Goal: Task Accomplishment & Management: Manage account settings

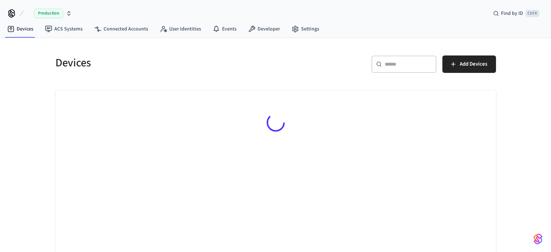
click at [72, 14] on button "Production" at bounding box center [50, 13] width 48 height 15
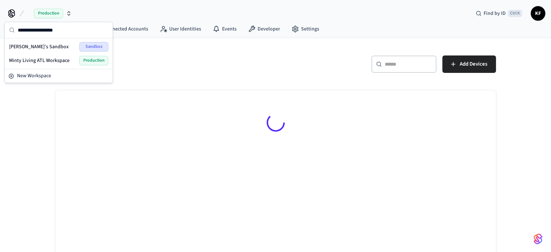
click at [51, 59] on span "Minty Living ATL Workspace" at bounding box center [39, 60] width 60 height 7
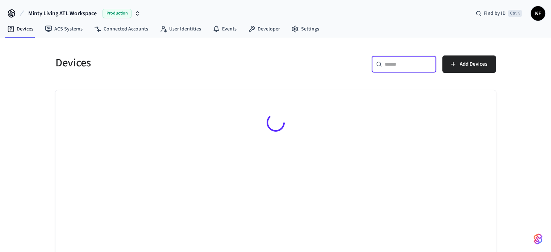
click at [404, 67] on input "text" at bounding box center [408, 63] width 47 height 7
click at [138, 14] on icon "button" at bounding box center [137, 14] width 3 height 1
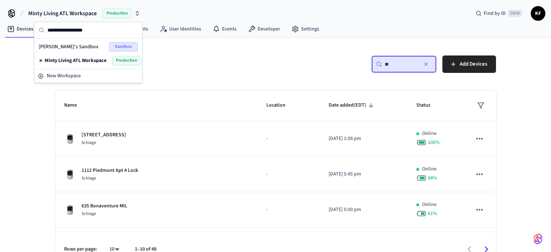
click at [275, 50] on div "​ ** ​ Add Devices" at bounding box center [383, 63] width 225 height 32
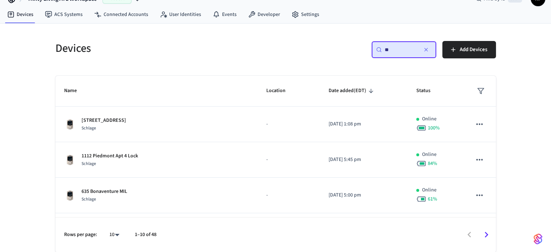
click at [396, 51] on input "**" at bounding box center [401, 49] width 33 height 7
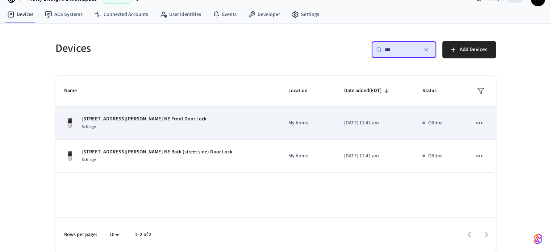
type input "**"
click at [119, 124] on div "Schlage" at bounding box center [143, 127] width 125 height 8
click at [175, 126] on div "[STREET_ADDRESS][PERSON_NAME] NE Front Door Lock Schlage" at bounding box center [167, 122] width 207 height 15
click at [152, 122] on p "[STREET_ADDRESS][PERSON_NAME] NE Front Door Lock" at bounding box center [143, 119] width 125 height 8
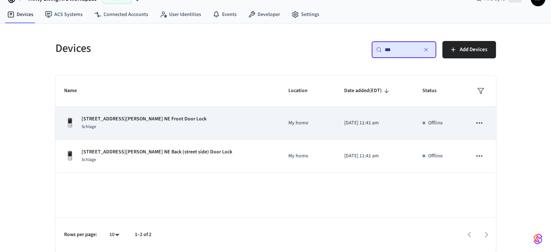
click at [152, 122] on p "[STREET_ADDRESS][PERSON_NAME] NE Front Door Lock" at bounding box center [143, 119] width 125 height 8
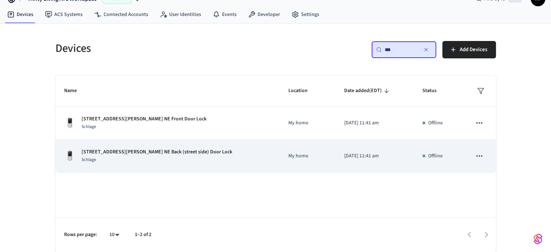
click at [165, 139] on td "[STREET_ADDRESS][PERSON_NAME] NE Back (street side) Door Lock Schlage" at bounding box center [167, 155] width 225 height 33
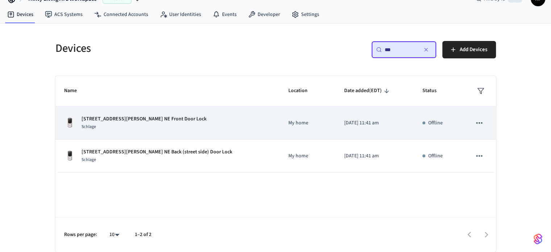
click at [188, 124] on div "[STREET_ADDRESS][PERSON_NAME] NE Front Door Lock Schlage" at bounding box center [167, 122] width 207 height 15
click at [280, 135] on td "My home" at bounding box center [308, 122] width 56 height 33
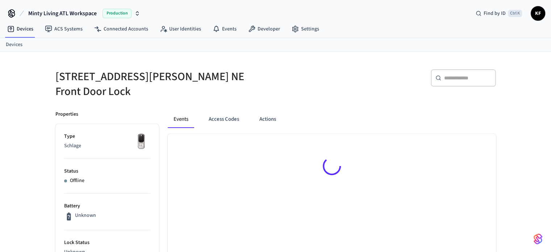
click at [226, 110] on button "Access Codes" at bounding box center [224, 118] width 42 height 17
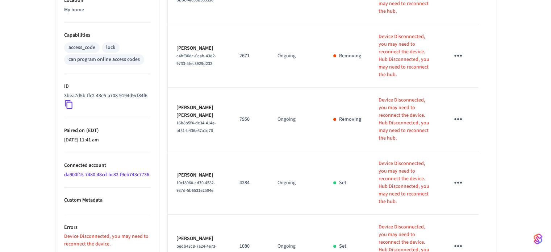
scroll to position [298, 0]
